Goal: Task Accomplishment & Management: Manage account settings

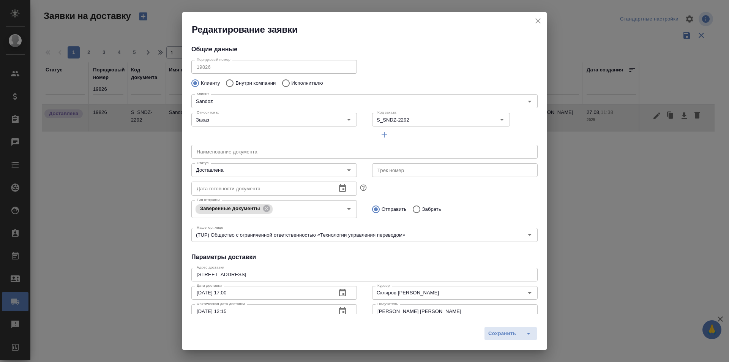
scroll to position [103, 0]
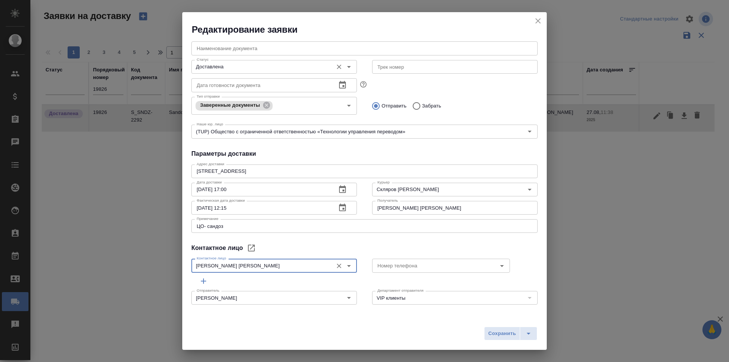
click at [540, 22] on icon "close" at bounding box center [537, 20] width 5 height 5
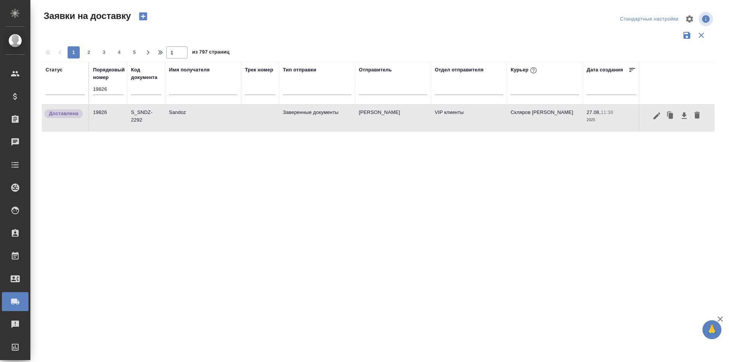
click at [92, 87] on th "Порядковый номер 19826" at bounding box center [108, 83] width 38 height 43
click at [105, 88] on input "19826" at bounding box center [108, 89] width 30 height 11
paste input "954"
click at [105, 85] on input "19954" at bounding box center [108, 89] width 30 height 11
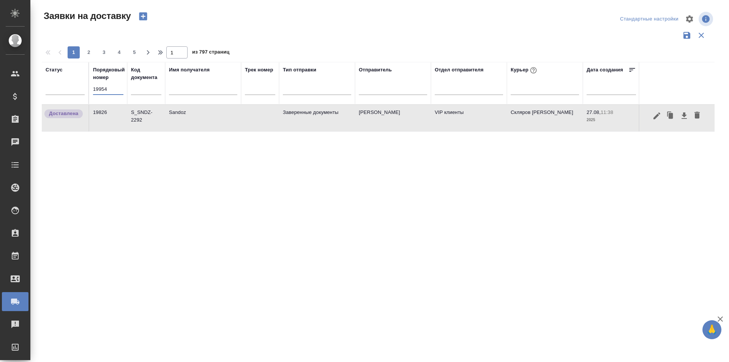
click at [105, 85] on input "19954" at bounding box center [108, 89] width 30 height 11
paste input "text"
type input "19954"
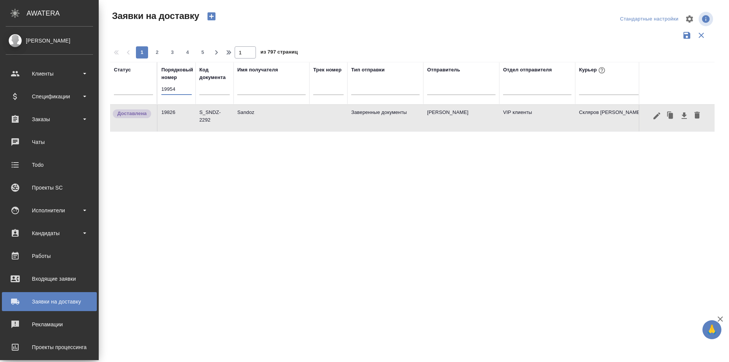
click at [61, 303] on div "Заявки на доставку" at bounding box center [49, 301] width 87 height 11
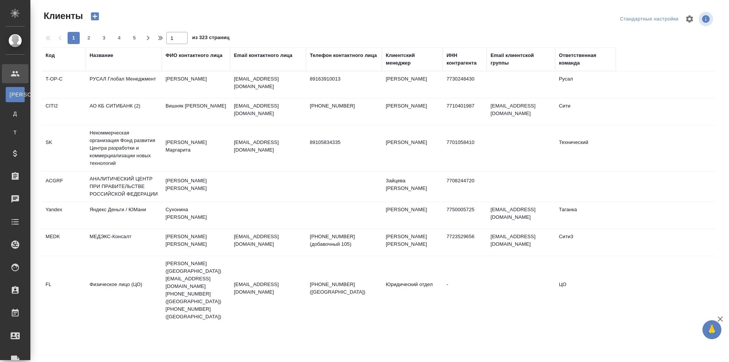
select select "RU"
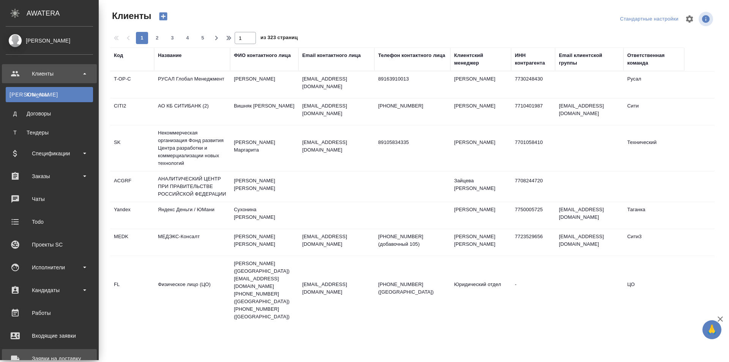
scroll to position [38, 0]
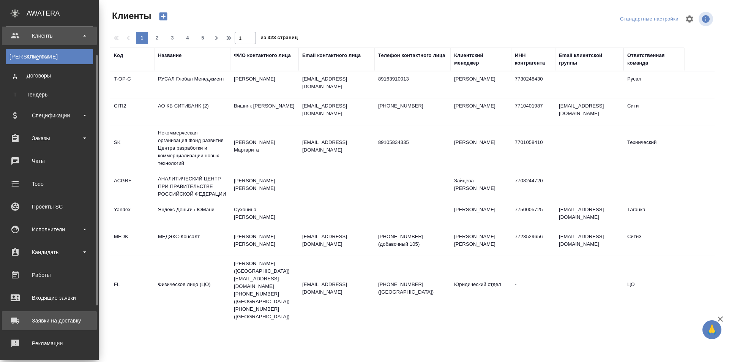
click at [70, 324] on div "Заявки на доставку" at bounding box center [49, 320] width 87 height 11
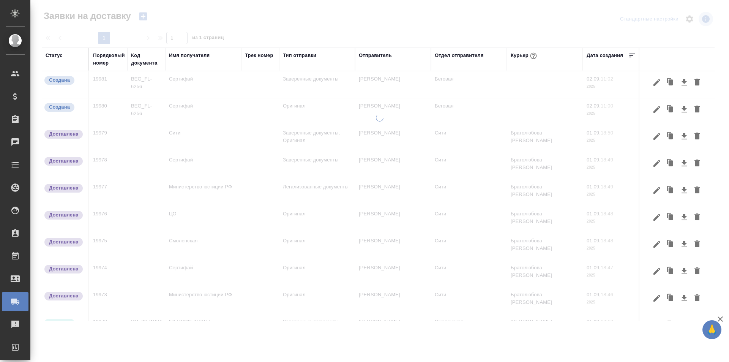
click at [108, 66] on div "Порядковый номер" at bounding box center [109, 59] width 32 height 15
click at [116, 67] on div at bounding box center [108, 67] width 30 height 0
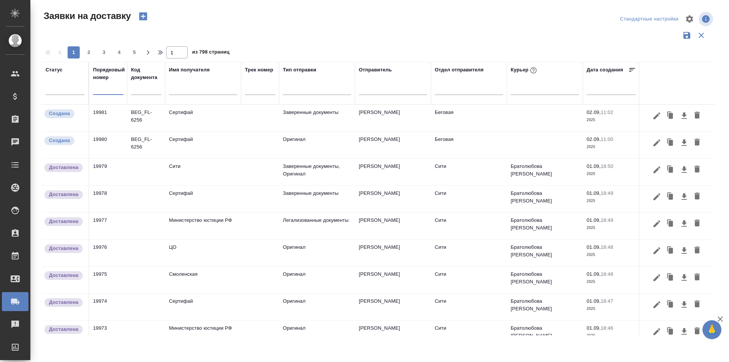
click at [117, 89] on input "text" at bounding box center [108, 89] width 30 height 11
paste input "19954"
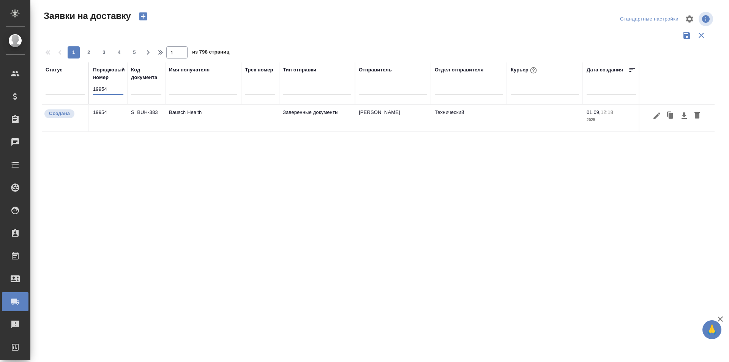
type input "19954"
click at [651, 117] on button "button" at bounding box center [657, 116] width 13 height 14
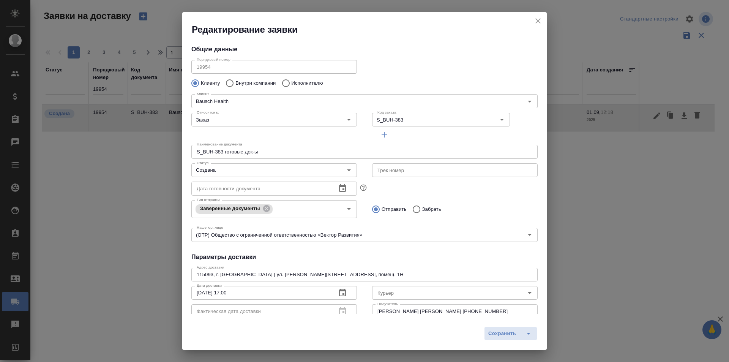
type input "Самойлова Александра"
type input "+7 985 104 5173"
click at [268, 170] on input "Создана" at bounding box center [262, 170] width 136 height 9
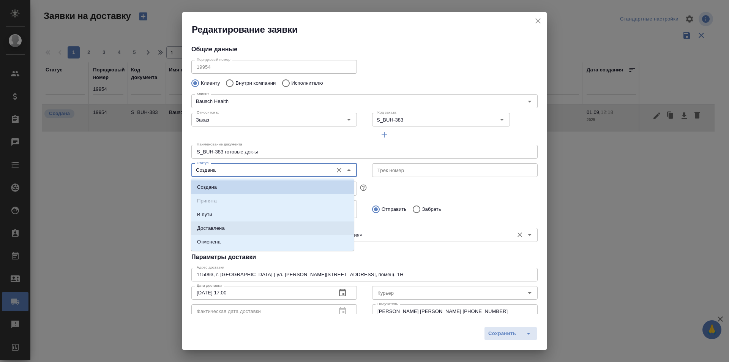
click at [250, 227] on li "Доставлена" at bounding box center [272, 228] width 163 height 14
type input "Доставлена"
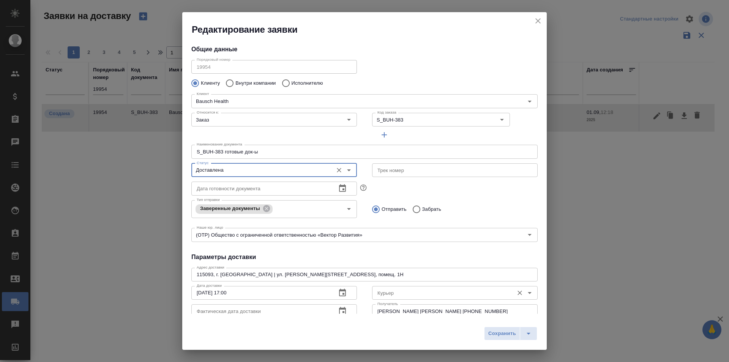
click at [391, 298] on div "Курьер" at bounding box center [455, 293] width 166 height 14
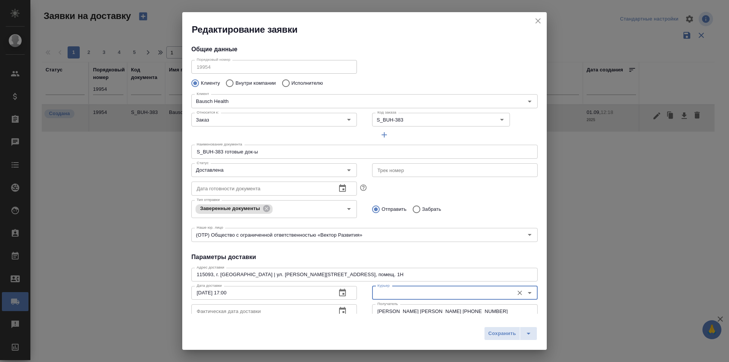
click at [393, 296] on input "Курьер" at bounding box center [442, 292] width 136 height 9
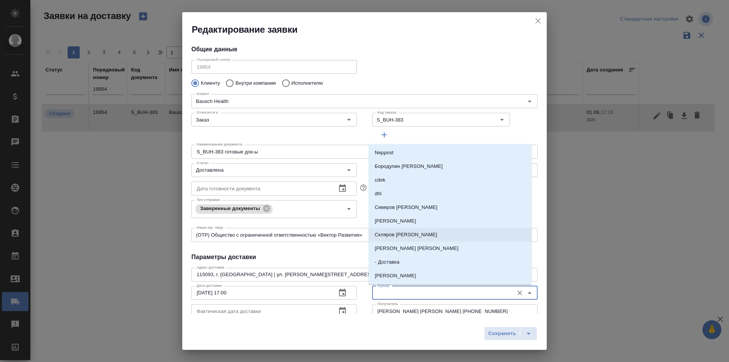
scroll to position [38, 0]
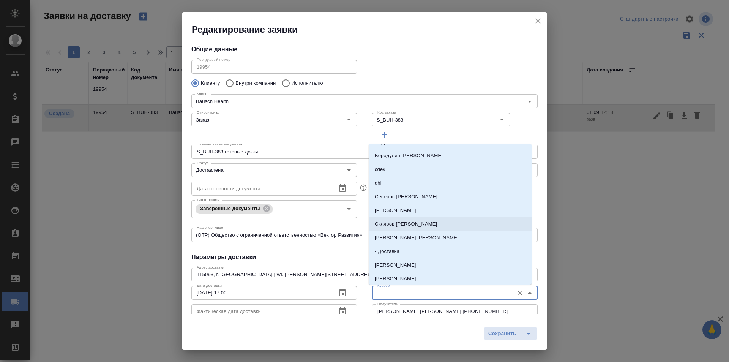
click at [422, 226] on li "Скляров [PERSON_NAME]" at bounding box center [450, 224] width 163 height 14
type input "Скляров [PERSON_NAME]"
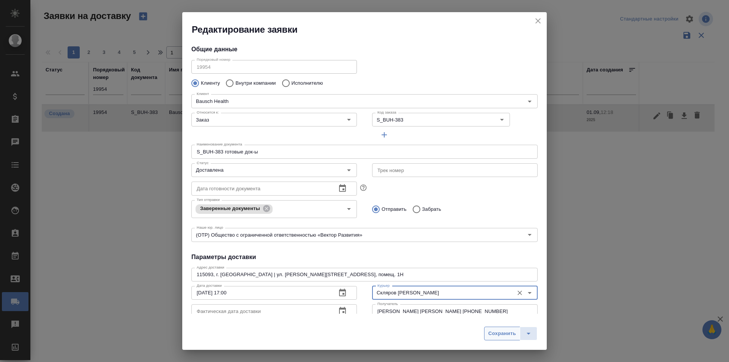
click at [508, 339] on button "Сохранить" at bounding box center [502, 334] width 36 height 14
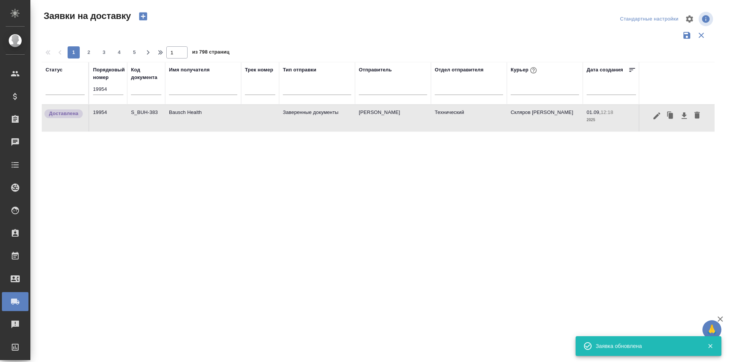
click at [107, 90] on input "19954" at bounding box center [108, 89] width 30 height 11
paste input "826"
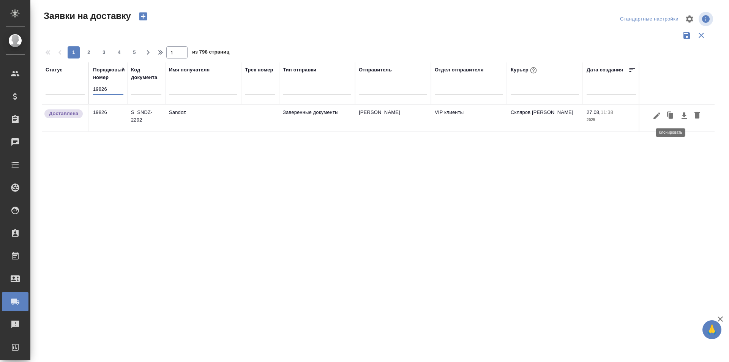
type input "19826"
click at [661, 119] on icon "button" at bounding box center [656, 115] width 9 height 9
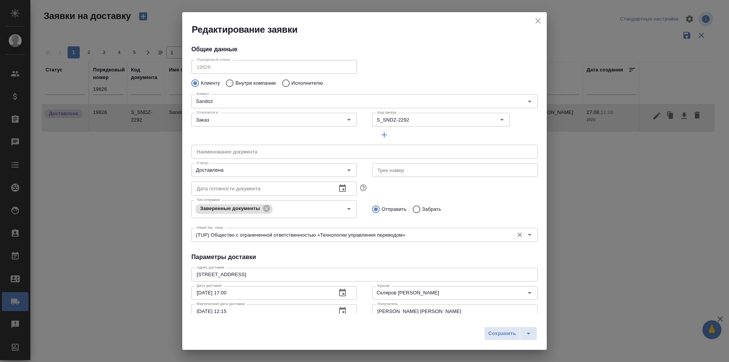
type input "[PERSON_NAME] [PERSON_NAME]"
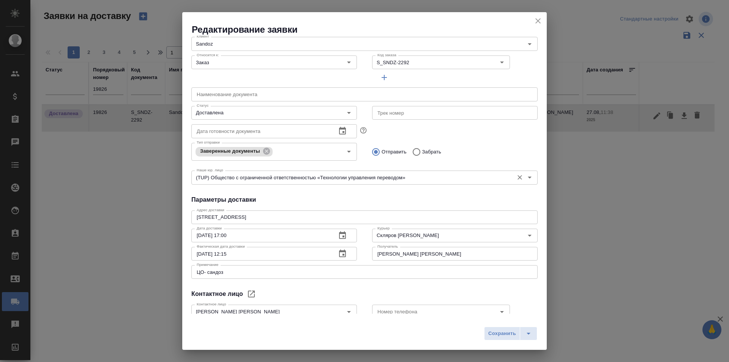
scroll to position [103, 0]
